Goal: Task Accomplishment & Management: Complete application form

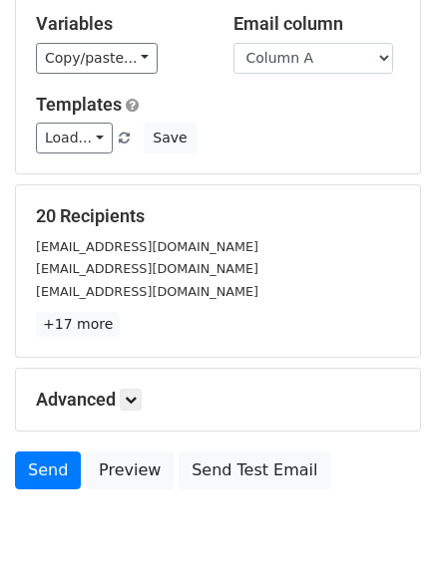
scroll to position [192, 0]
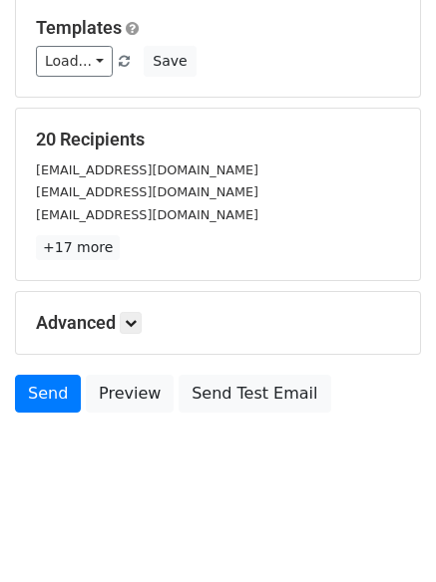
click at [148, 325] on h5 "Advanced" at bounding box center [218, 323] width 364 height 22
click at [137, 320] on icon at bounding box center [131, 323] width 12 height 12
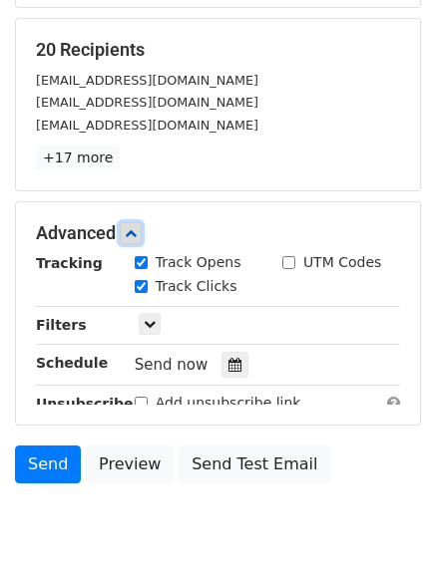
scroll to position [376, 0]
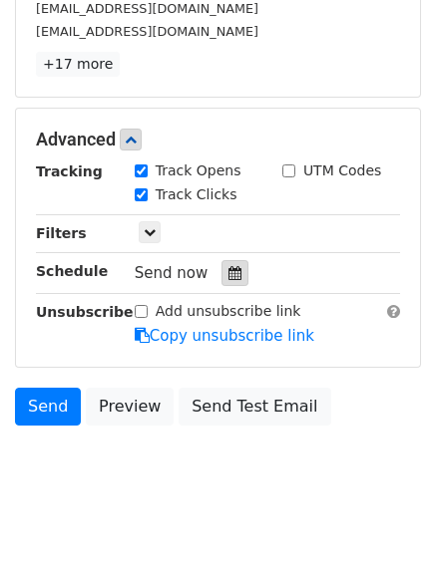
click at [228, 275] on icon at bounding box center [234, 273] width 13 height 14
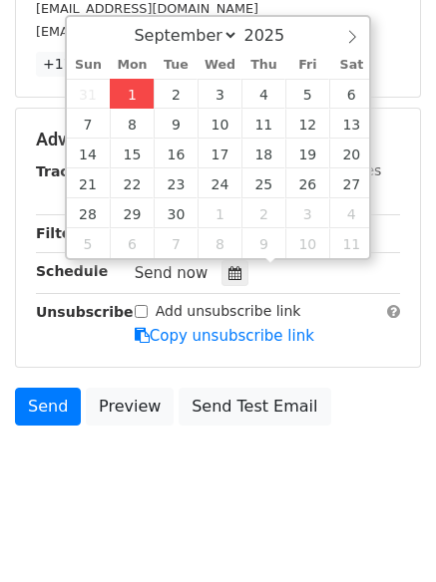
type input "2025-09-01 12:23"
type input "23"
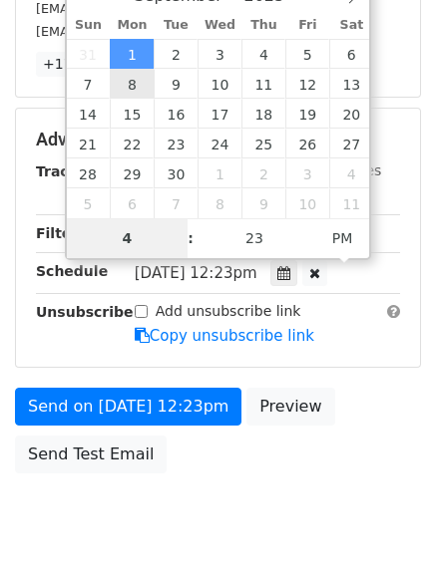
type input "4"
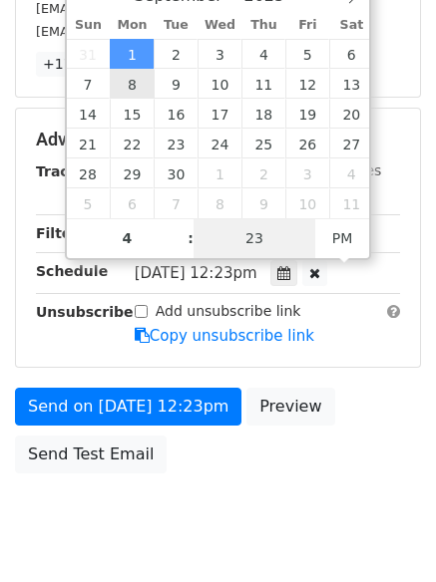
type input "2025-09-01 16:23"
type input "04"
type input "1"
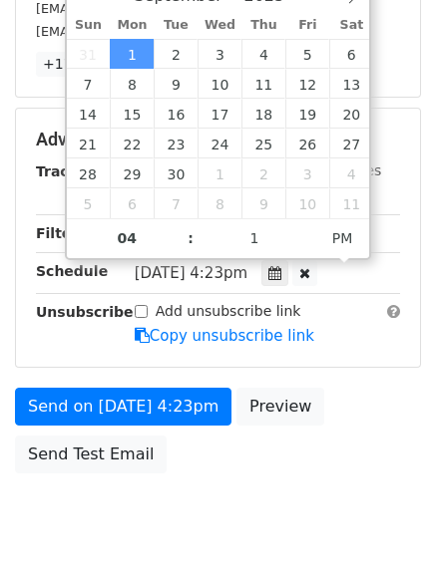
type input "2025-09-01 16:01"
click at [166, 466] on div "Send on Sep 1 at 4:23pm Preview Send Test Email" at bounding box center [218, 436] width 436 height 96
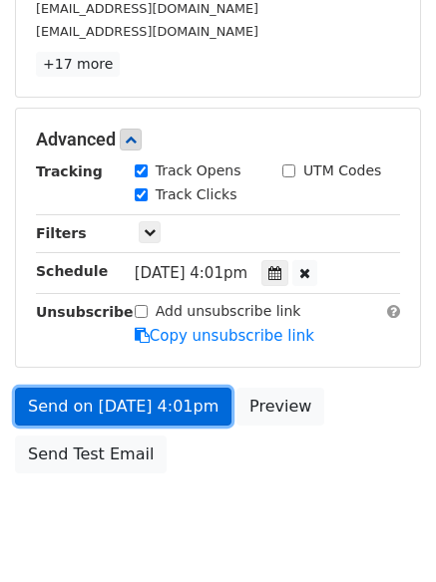
click at [125, 396] on link "Send on Sep 1 at 4:01pm" at bounding box center [123, 407] width 216 height 38
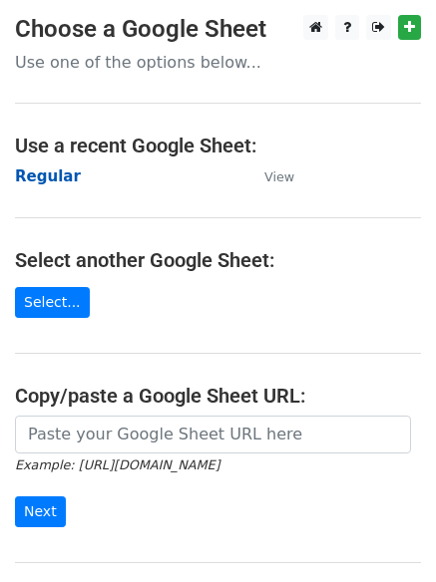
click at [42, 180] on strong "Regular" at bounding box center [48, 176] width 66 height 18
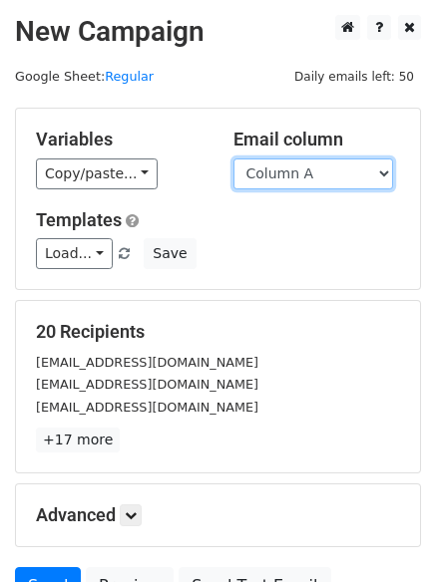
drag, startPoint x: 0, startPoint y: 0, endPoint x: 273, endPoint y: 176, distance: 325.2
click at [273, 176] on select "Column A Column B Column C Column D Column E" at bounding box center [313, 174] width 160 height 31
select select "Column B"
click at [233, 159] on select "Column A Column B Column C Column D Column E" at bounding box center [313, 174] width 160 height 31
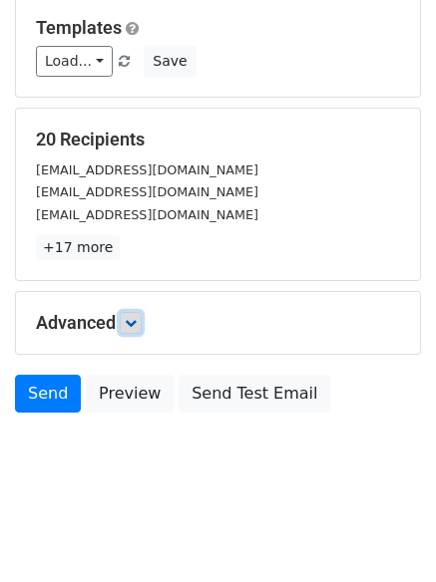
click at [133, 320] on icon at bounding box center [131, 323] width 12 height 12
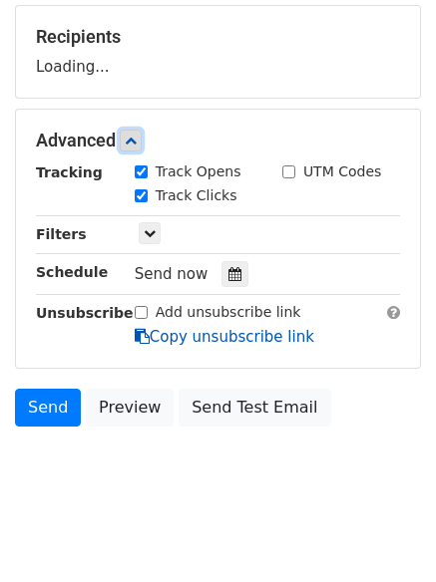
scroll to position [299, 0]
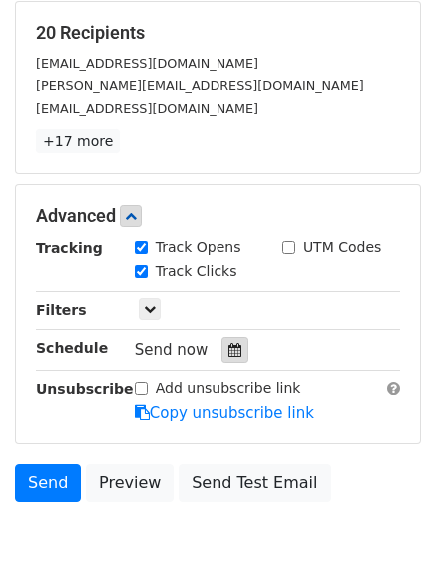
click at [228, 351] on icon at bounding box center [234, 350] width 13 height 14
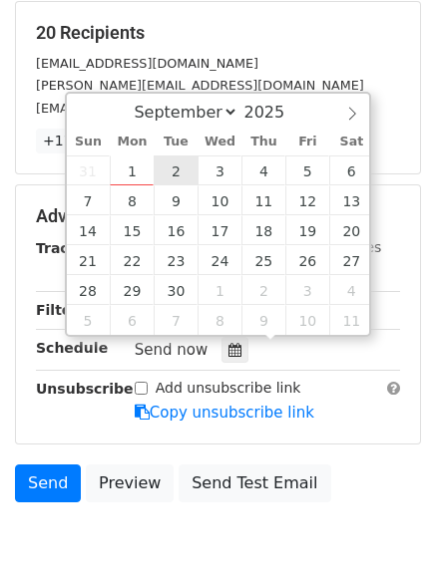
type input "2025-09-02 12:00"
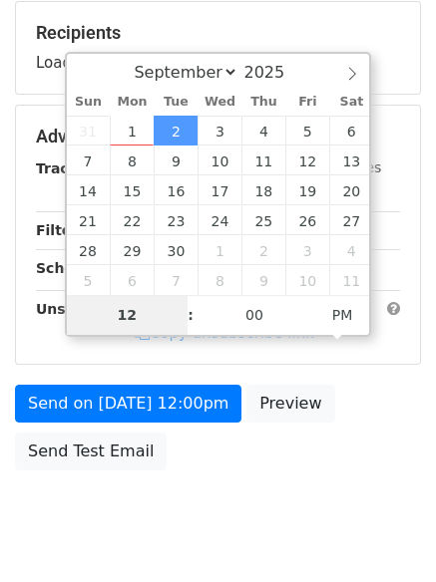
type input "5"
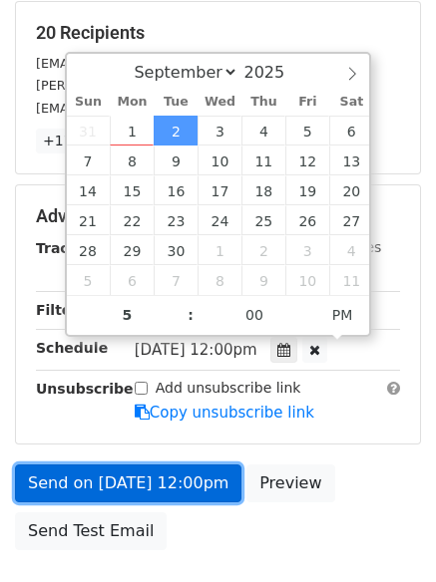
type input "2025-09-02 17:00"
click at [141, 475] on link "Send on Sep 2 at 12:00pm" at bounding box center [128, 484] width 226 height 38
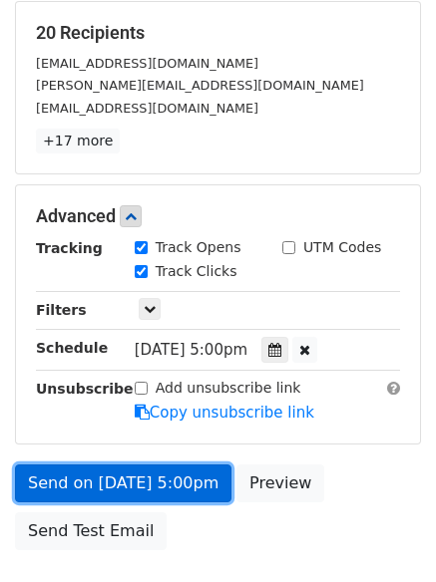
click at [141, 475] on link "Send on Sep 2 at 5:00pm" at bounding box center [123, 484] width 216 height 38
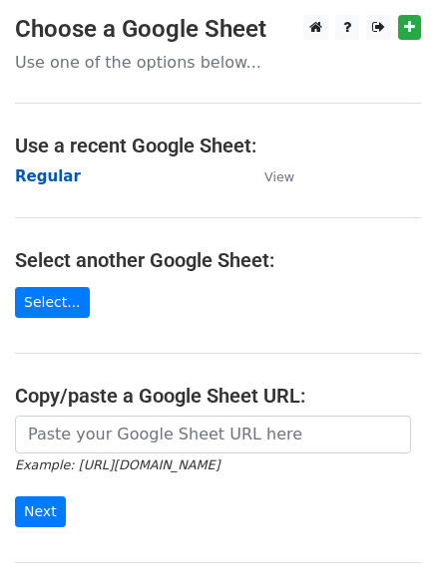
click at [64, 170] on strong "Regular" at bounding box center [48, 176] width 66 height 18
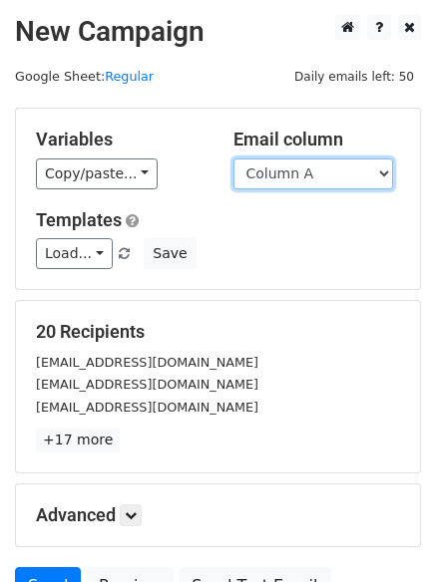
click at [312, 182] on select "Column A Column B Column C Column D Column E" at bounding box center [313, 174] width 160 height 31
select select "Column C"
click at [233, 159] on select "Column A Column B Column C Column D Column E" at bounding box center [313, 174] width 160 height 31
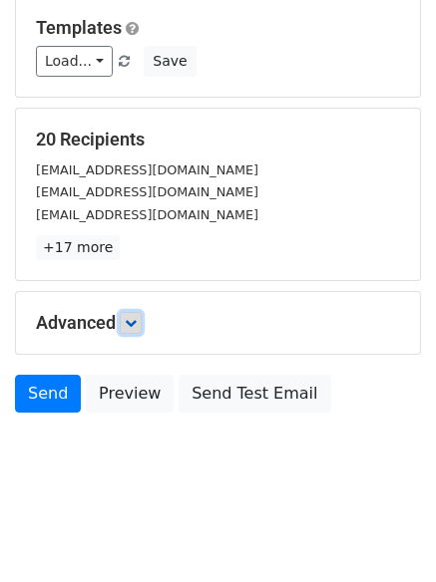
click at [133, 317] on icon at bounding box center [131, 323] width 12 height 12
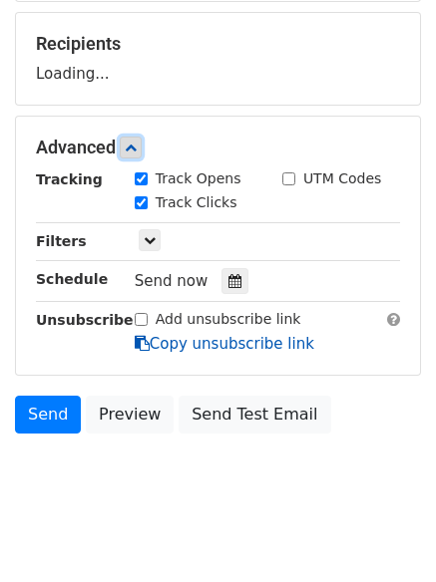
scroll to position [291, 0]
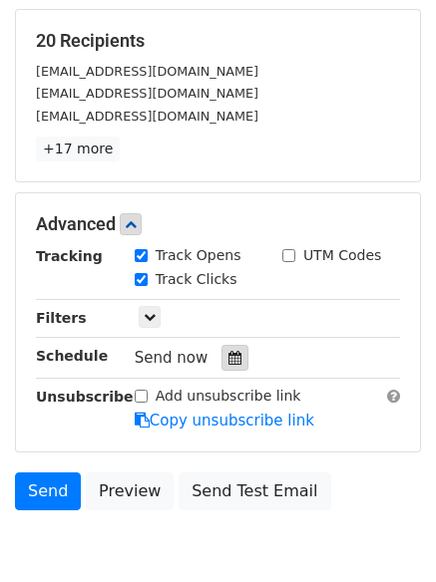
click at [228, 359] on icon at bounding box center [234, 358] width 13 height 14
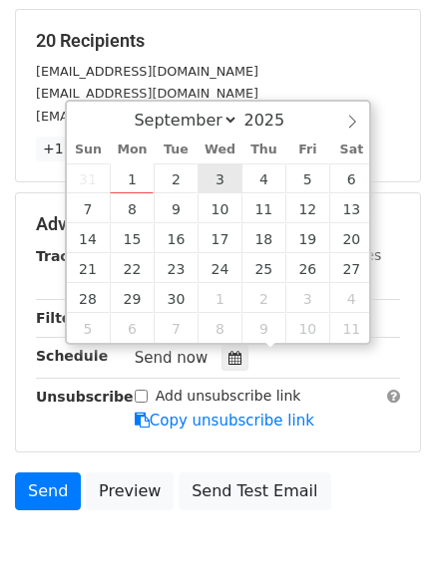
type input "2025-09-03 12:00"
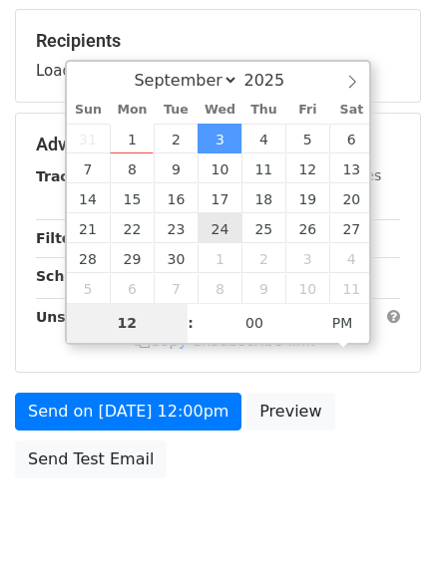
type input "6"
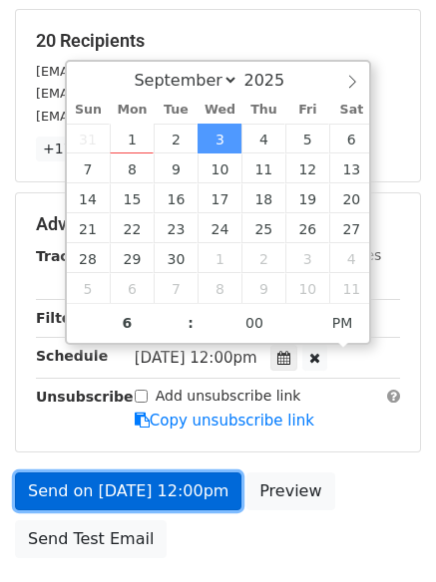
type input "2025-09-03 18:00"
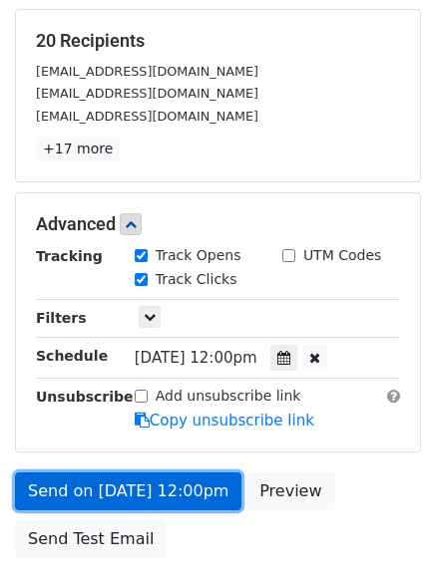
click at [119, 485] on link "Send on Sep 3 at 12:00pm" at bounding box center [128, 492] width 226 height 38
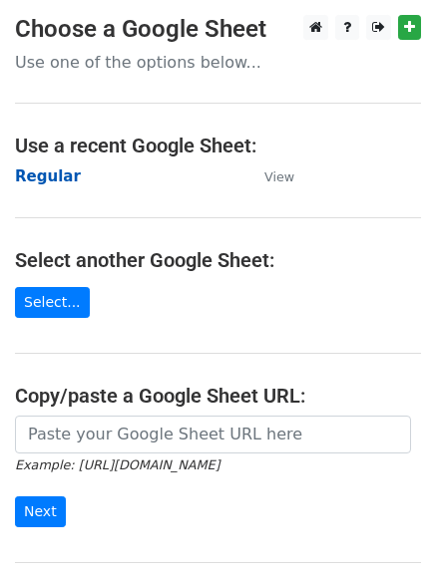
click at [48, 170] on strong "Regular" at bounding box center [48, 176] width 66 height 18
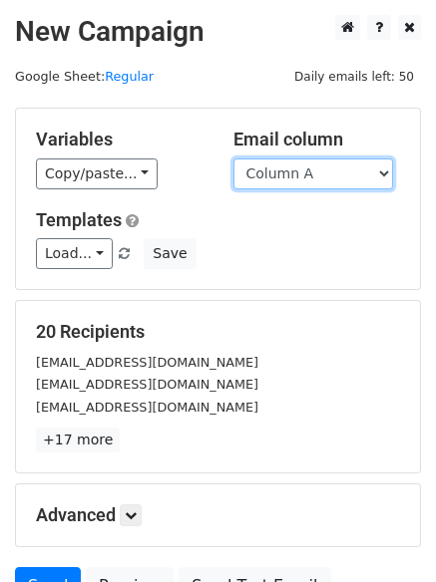
click at [342, 176] on select "Column A Column B Column C Column D Column E" at bounding box center [313, 174] width 160 height 31
select select "Column D"
click at [233, 159] on select "Column A Column B Column C Column D Column E" at bounding box center [313, 174] width 160 height 31
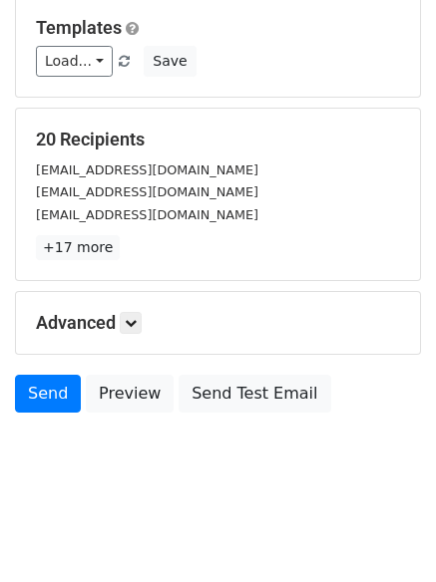
click at [134, 337] on div "Advanced Tracking Track Opens UTM Codes Track Clicks Filters Only include sprea…" at bounding box center [218, 323] width 404 height 62
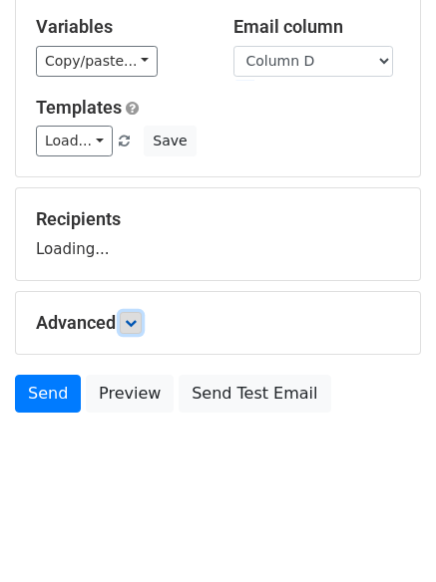
click at [134, 331] on link at bounding box center [131, 323] width 22 height 22
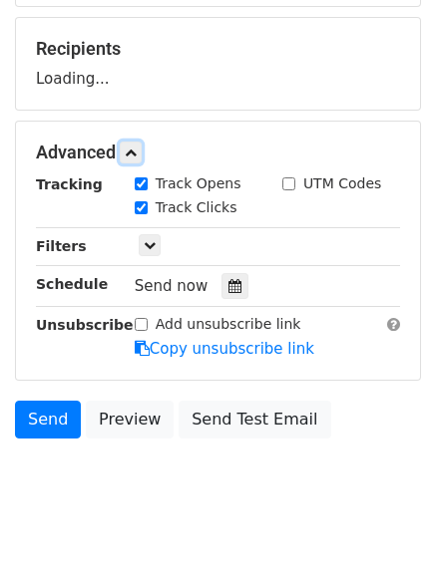
scroll to position [304, 0]
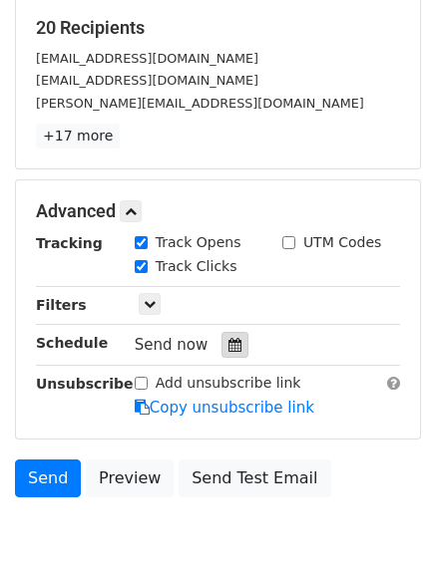
click at [224, 358] on div at bounding box center [234, 345] width 27 height 26
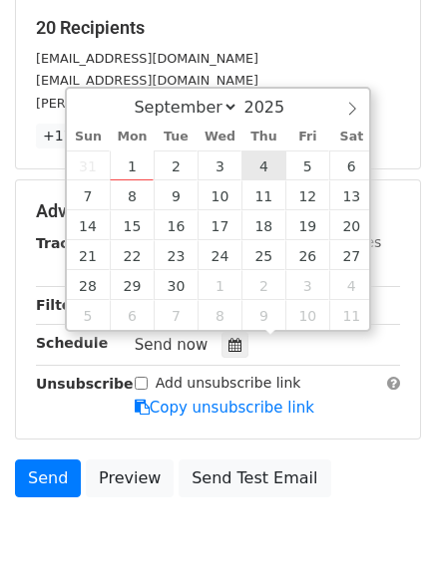
type input "2025-09-04 12:00"
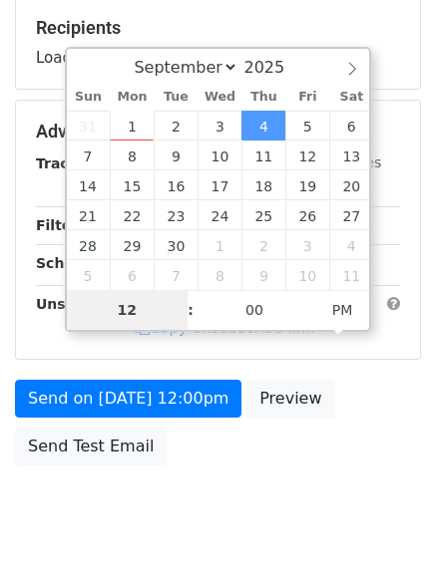
type input "7"
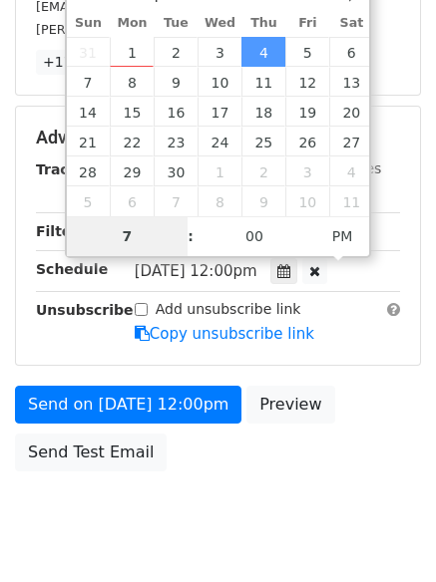
scroll to position [436, 0]
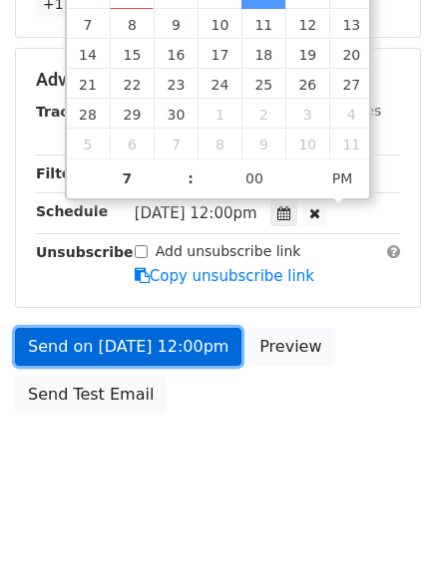
type input "2025-09-04 19:00"
click at [136, 337] on link "Send on Sep 4 at 12:00pm" at bounding box center [128, 347] width 226 height 38
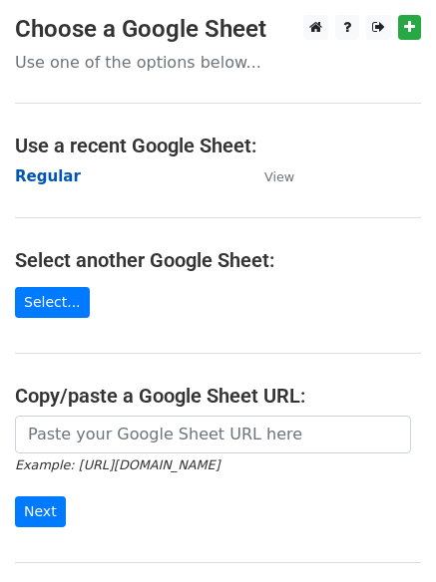
click at [56, 178] on strong "Regular" at bounding box center [48, 176] width 66 height 18
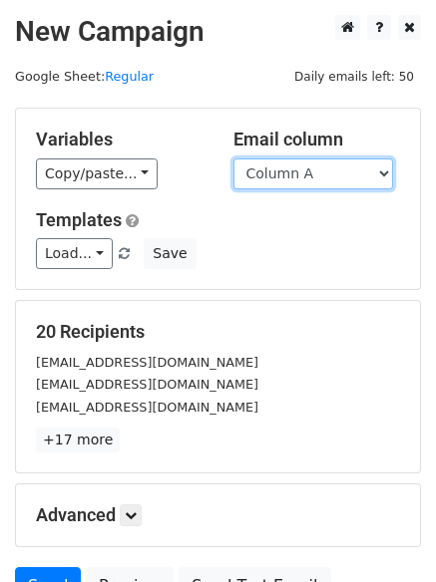
click at [370, 172] on select "Column A Column B Column C Column D Column E" at bounding box center [313, 174] width 160 height 31
select select "Column E"
click at [233, 159] on select "Column A Column B Column C Column D Column E" at bounding box center [313, 174] width 160 height 31
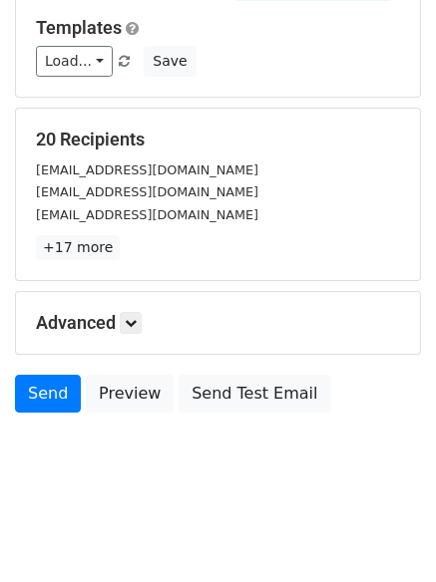
scroll to position [113, 0]
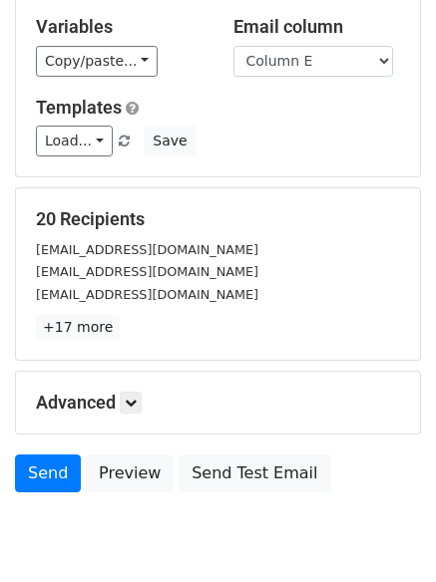
click at [123, 392] on h5 "Advanced" at bounding box center [218, 403] width 364 height 22
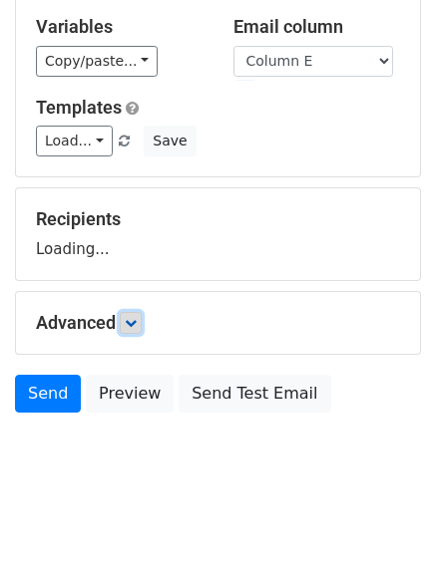
click at [133, 322] on icon at bounding box center [131, 323] width 12 height 12
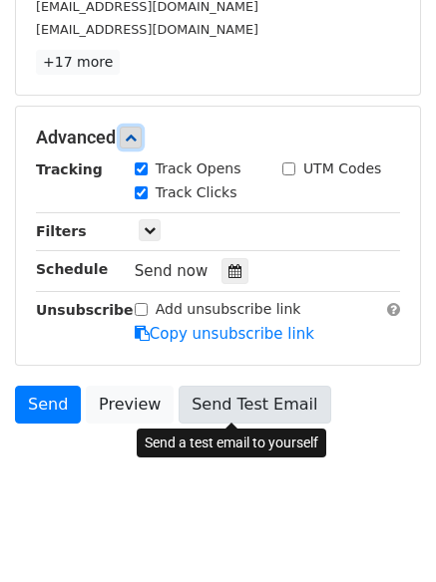
scroll to position [387, 0]
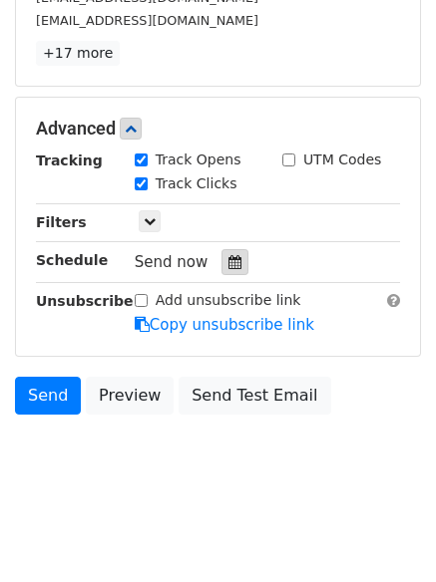
click at [224, 273] on div at bounding box center [234, 262] width 27 height 26
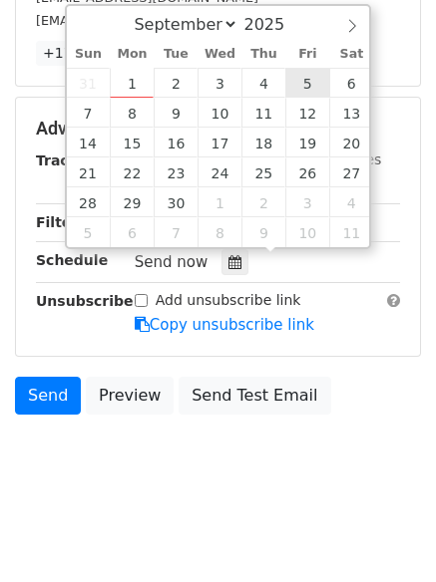
type input "[DATE] 12:00"
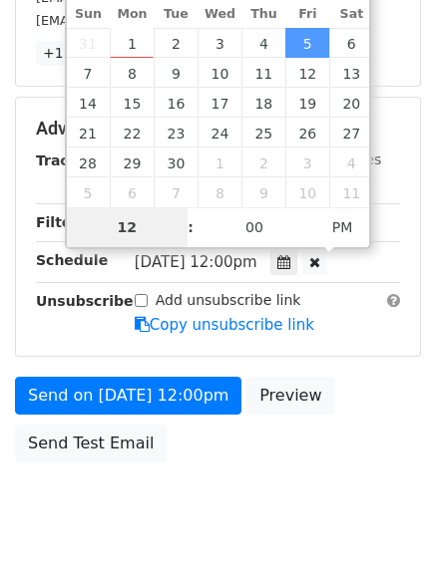
scroll to position [356, 0]
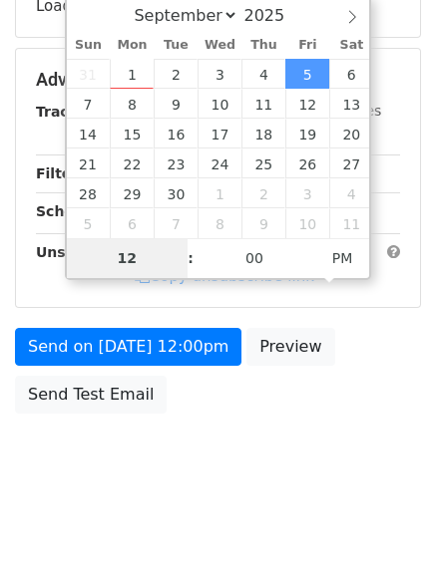
type input "8"
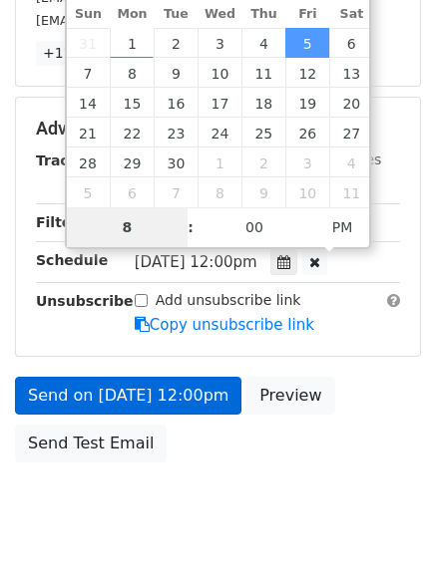
scroll to position [436, 0]
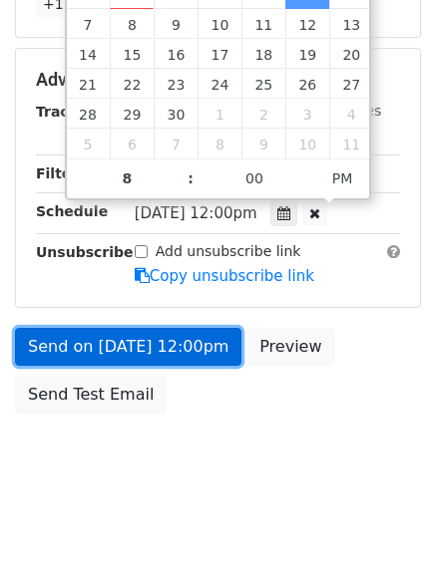
type input "[DATE] 20:00"
click at [113, 350] on link "Send on [DATE] 12:00pm" at bounding box center [128, 347] width 226 height 38
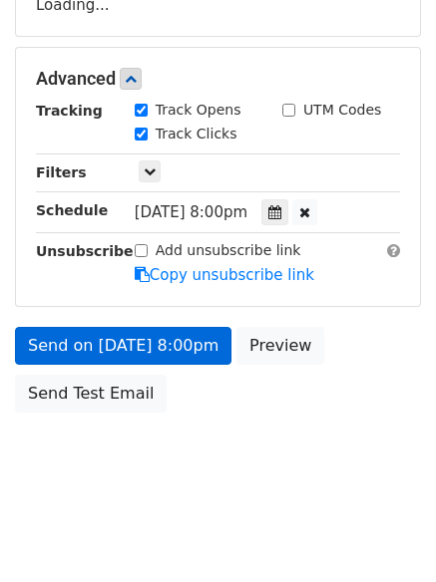
scroll to position [356, 0]
